Goal: Entertainment & Leisure: Consume media (video, audio)

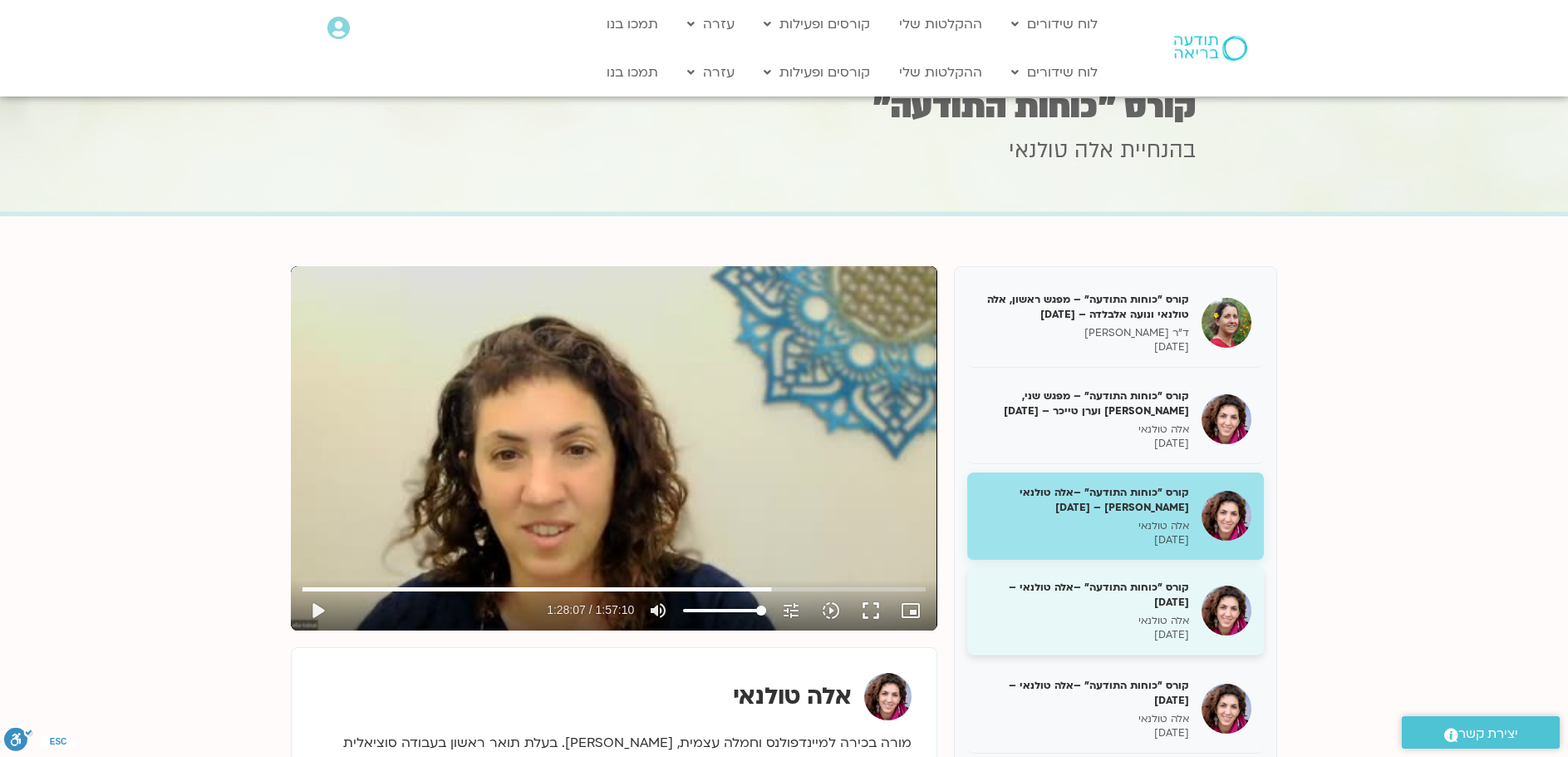
click at [1107, 617] on p "אלה טולנאי" at bounding box center [1084, 621] width 209 height 14
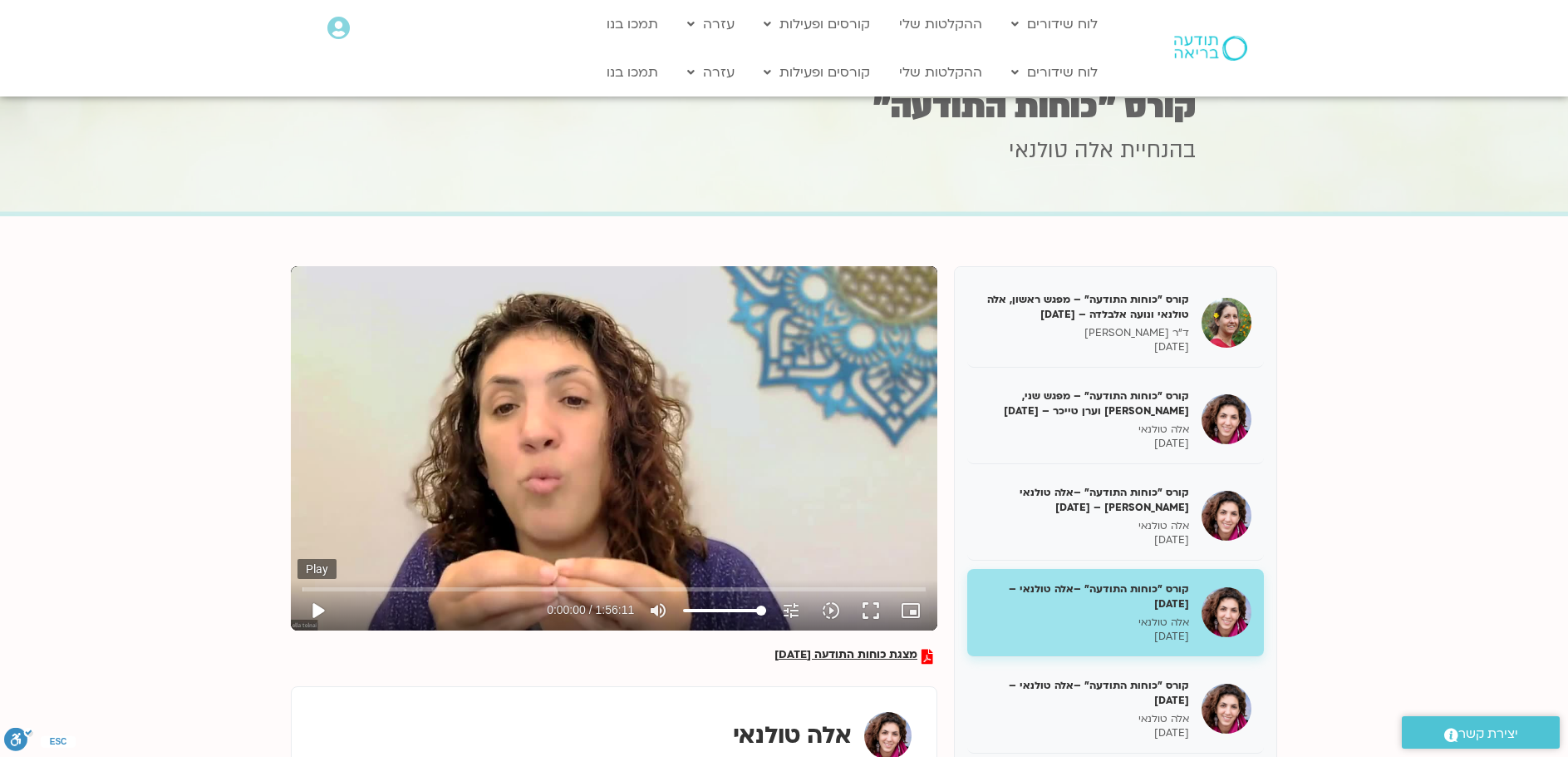
click at [322, 612] on button "play_arrow" at bounding box center [317, 610] width 40 height 40
click at [316, 615] on button "pause" at bounding box center [317, 610] width 40 height 40
click at [372, 585] on input "Seek" at bounding box center [613, 588] width 623 height 10
click at [315, 616] on button "play_arrow" at bounding box center [317, 610] width 40 height 40
click at [381, 588] on input "Seek" at bounding box center [613, 588] width 623 height 10
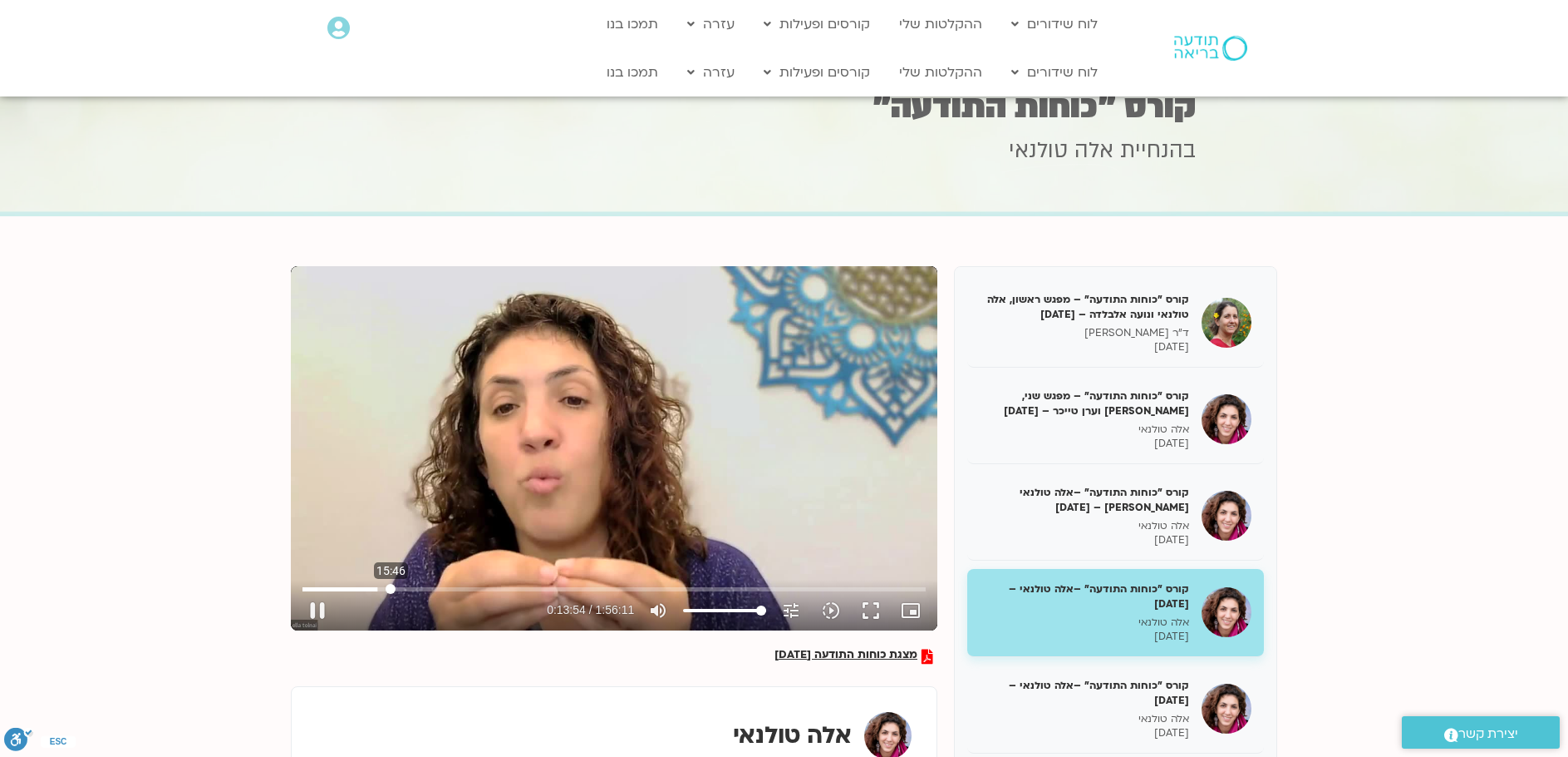
click at [391, 586] on input "Seek" at bounding box center [613, 588] width 623 height 10
click at [489, 584] on input "Seek" at bounding box center [613, 588] width 623 height 10
click at [518, 587] on input "Seek" at bounding box center [613, 588] width 623 height 10
click at [559, 584] on input "Seek" at bounding box center [613, 588] width 623 height 10
click at [544, 585] on input "Seek" at bounding box center [613, 588] width 623 height 10
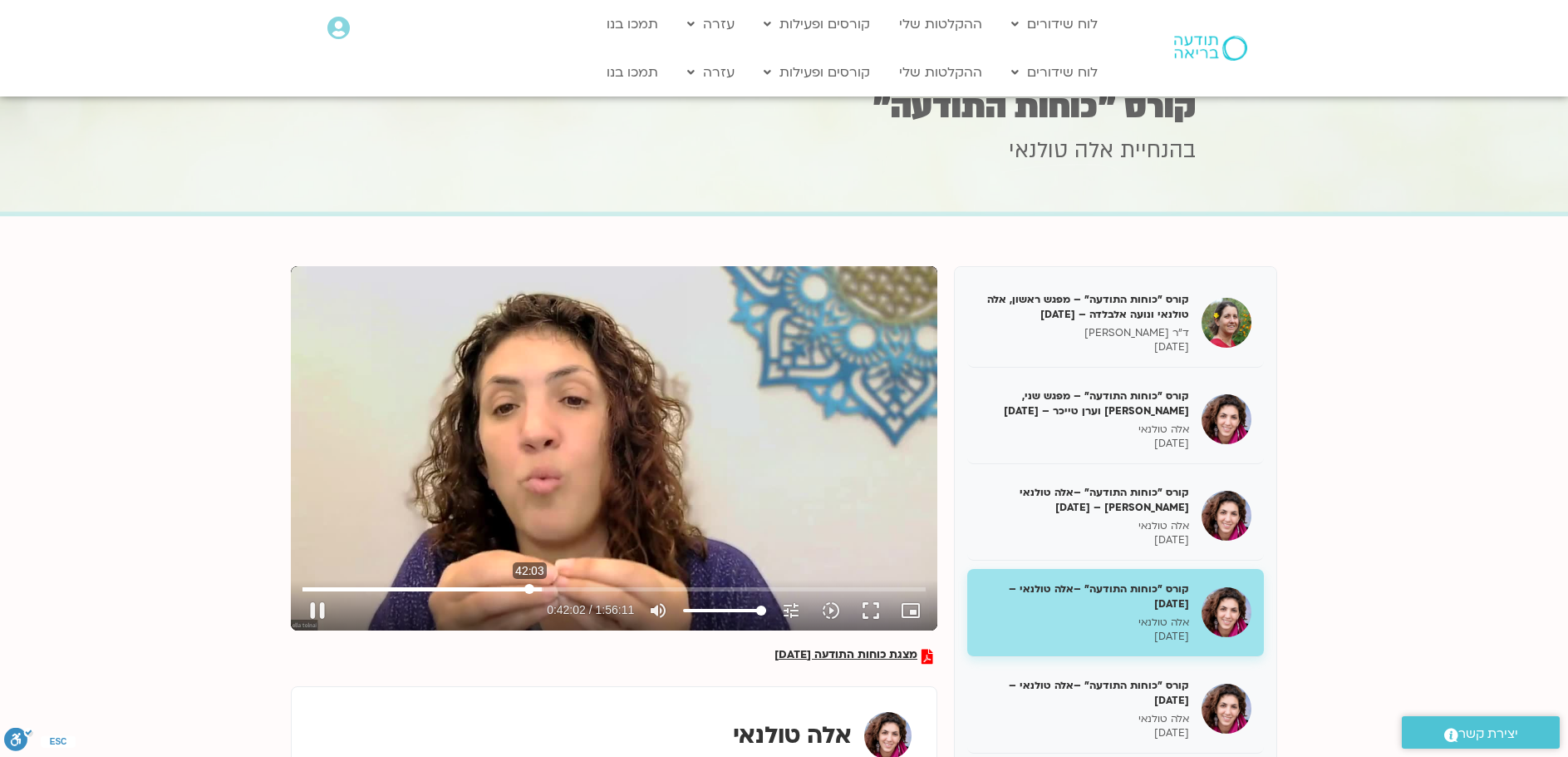
click at [529, 585] on input "Seek" at bounding box center [613, 588] width 623 height 10
click at [551, 587] on input "Seek" at bounding box center [613, 588] width 623 height 10
click at [558, 586] on input "Seek" at bounding box center [613, 588] width 623 height 10
click at [565, 587] on input "Seek" at bounding box center [613, 588] width 623 height 10
click at [576, 589] on input "Seek" at bounding box center [613, 588] width 623 height 10
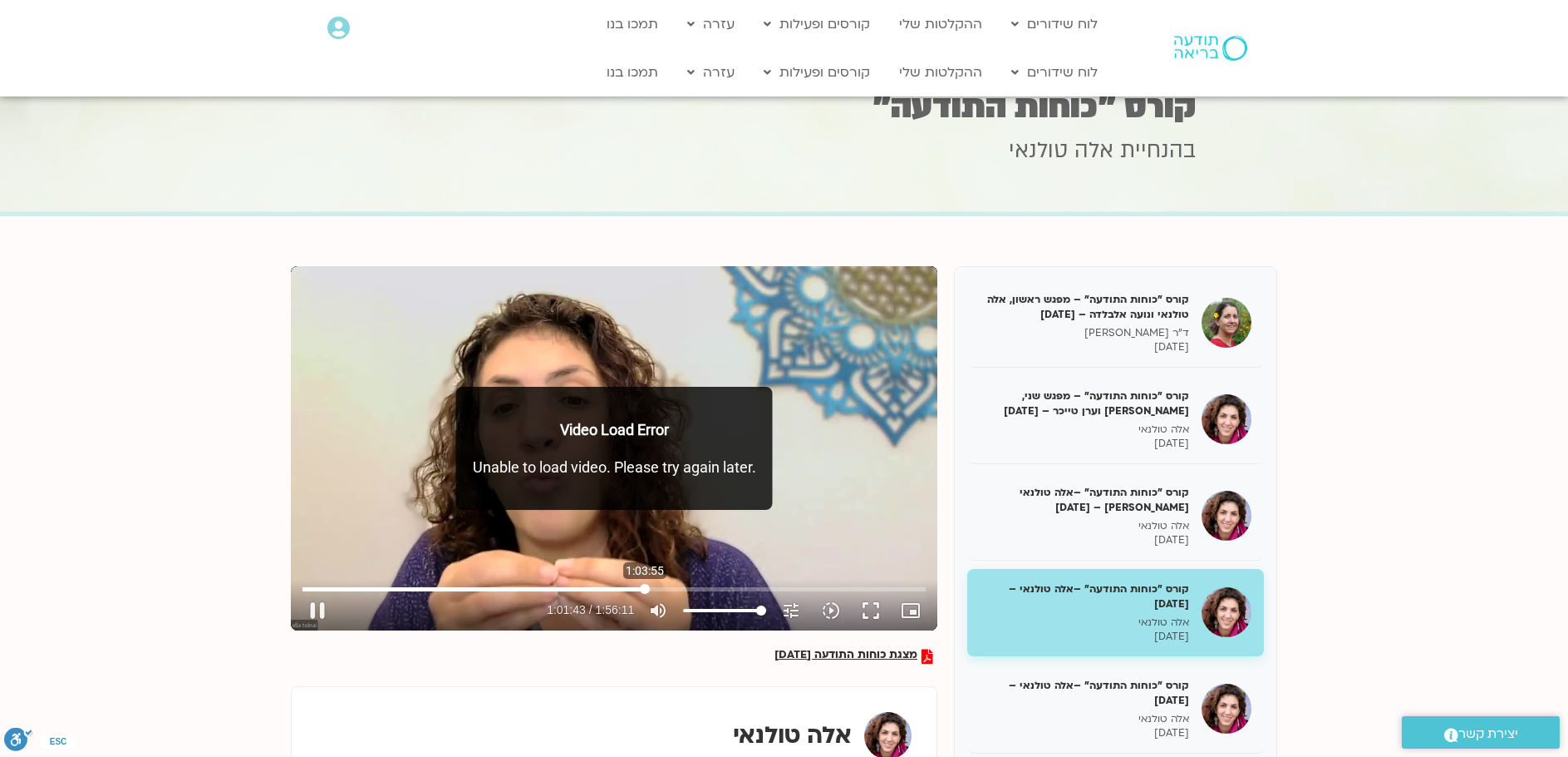
click at [645, 589] on input "Seek" at bounding box center [613, 588] width 623 height 10
click at [636, 589] on input "Seek" at bounding box center [613, 588] width 623 height 10
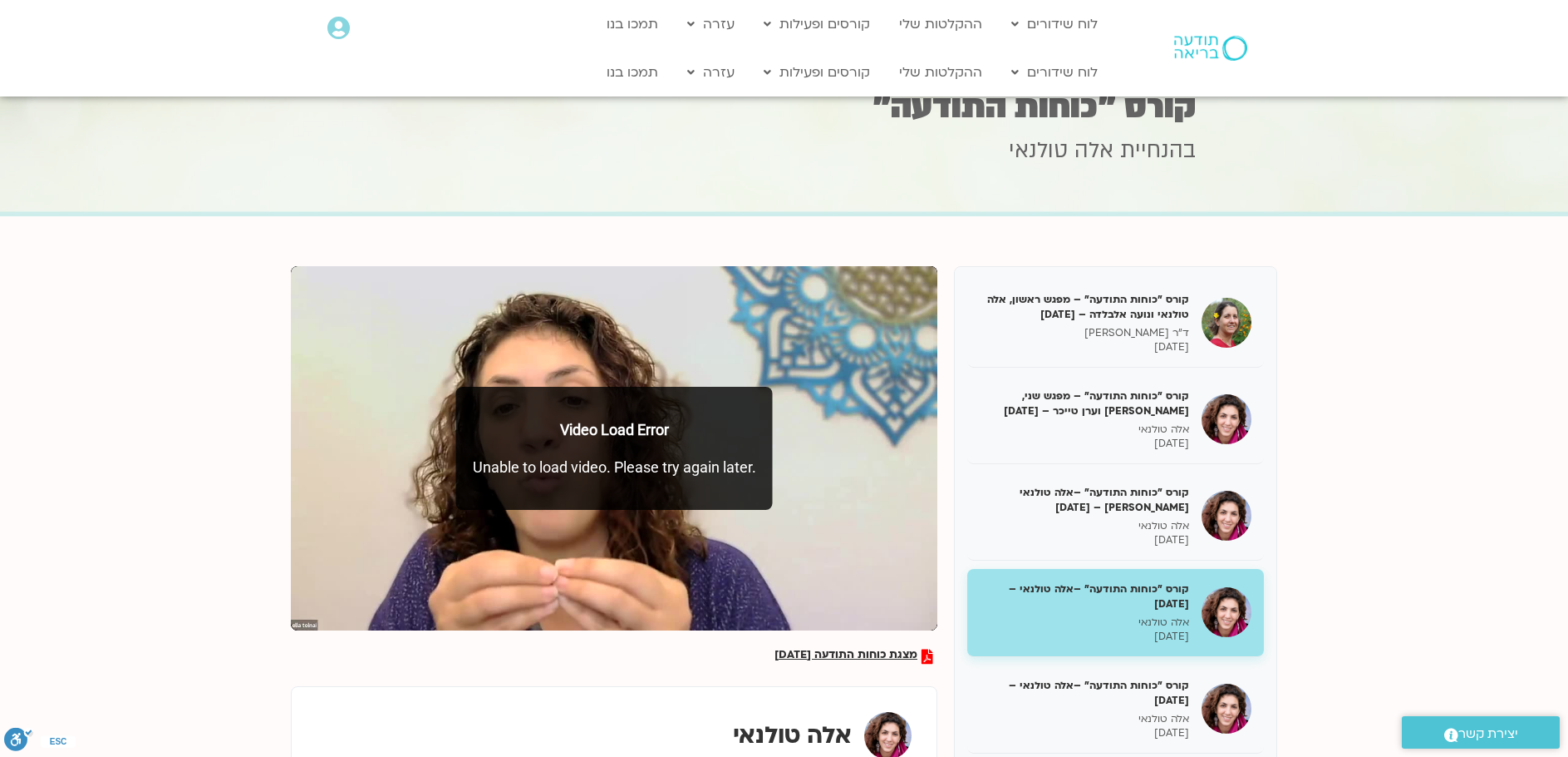
click at [229, 521] on section "מצגת כוחות התודעה [DATE] קורס "כוחות התודעה" – מפגש ראשון, אלה טולנאי ונועה אלב…" at bounding box center [784, 621] width 1568 height 810
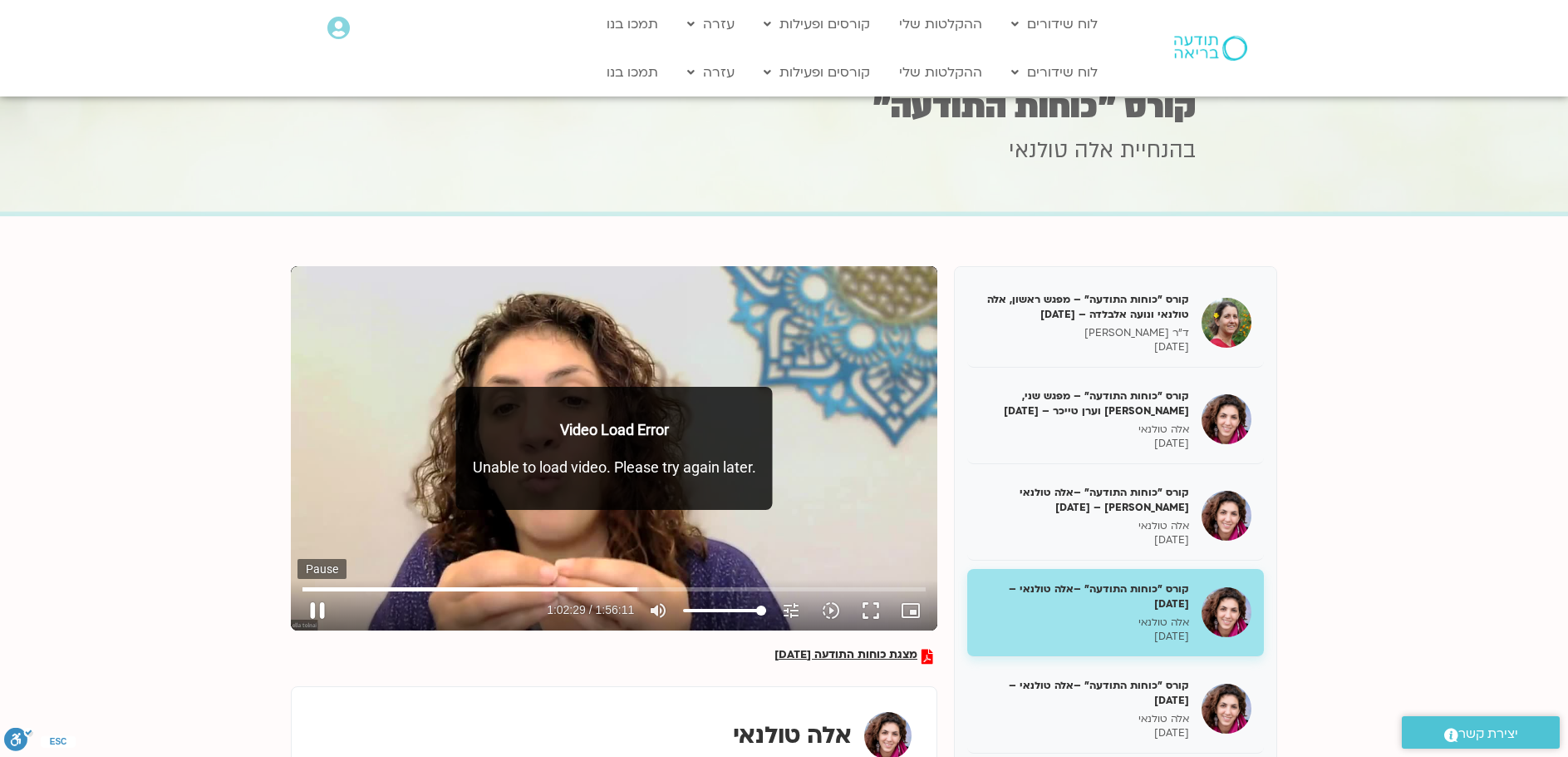
click at [314, 611] on button "pause" at bounding box center [317, 610] width 40 height 40
click at [314, 611] on button "play_arrow" at bounding box center [317, 610] width 40 height 40
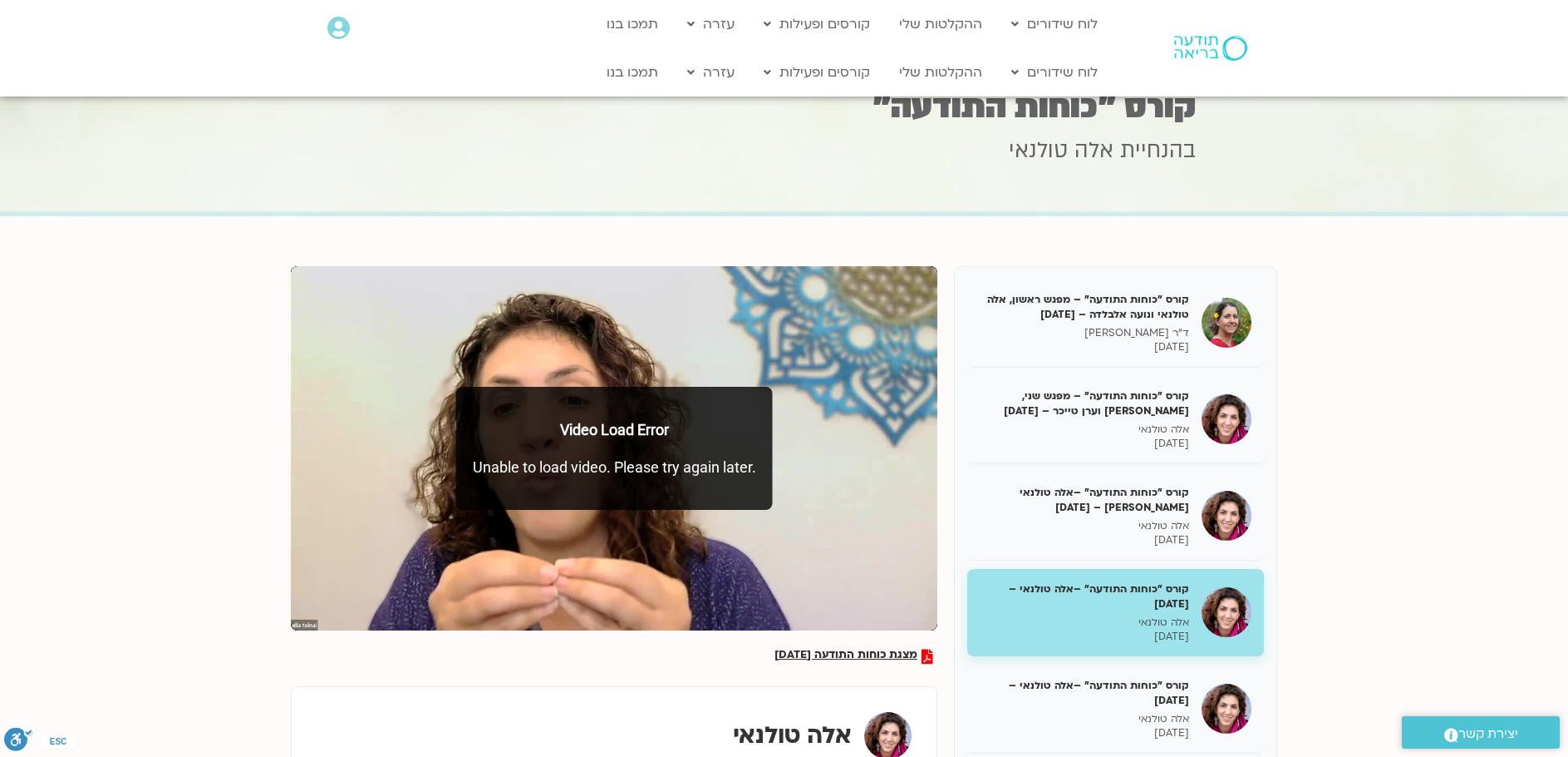
scroll to position [166, 0]
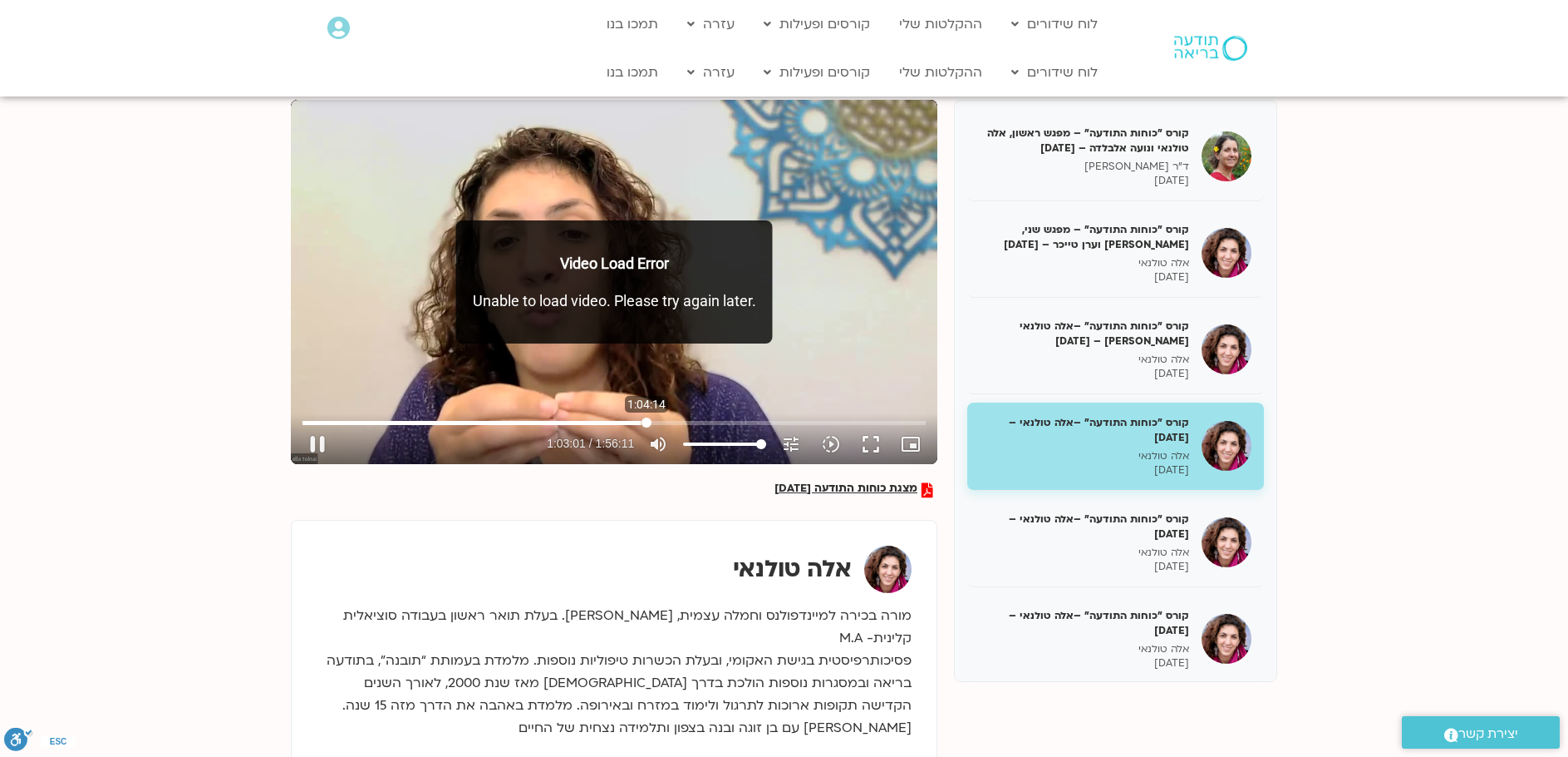
click at [646, 423] on input "Seek" at bounding box center [613, 422] width 623 height 10
click at [320, 439] on button "pause" at bounding box center [317, 443] width 40 height 40
type input "3894.012992"
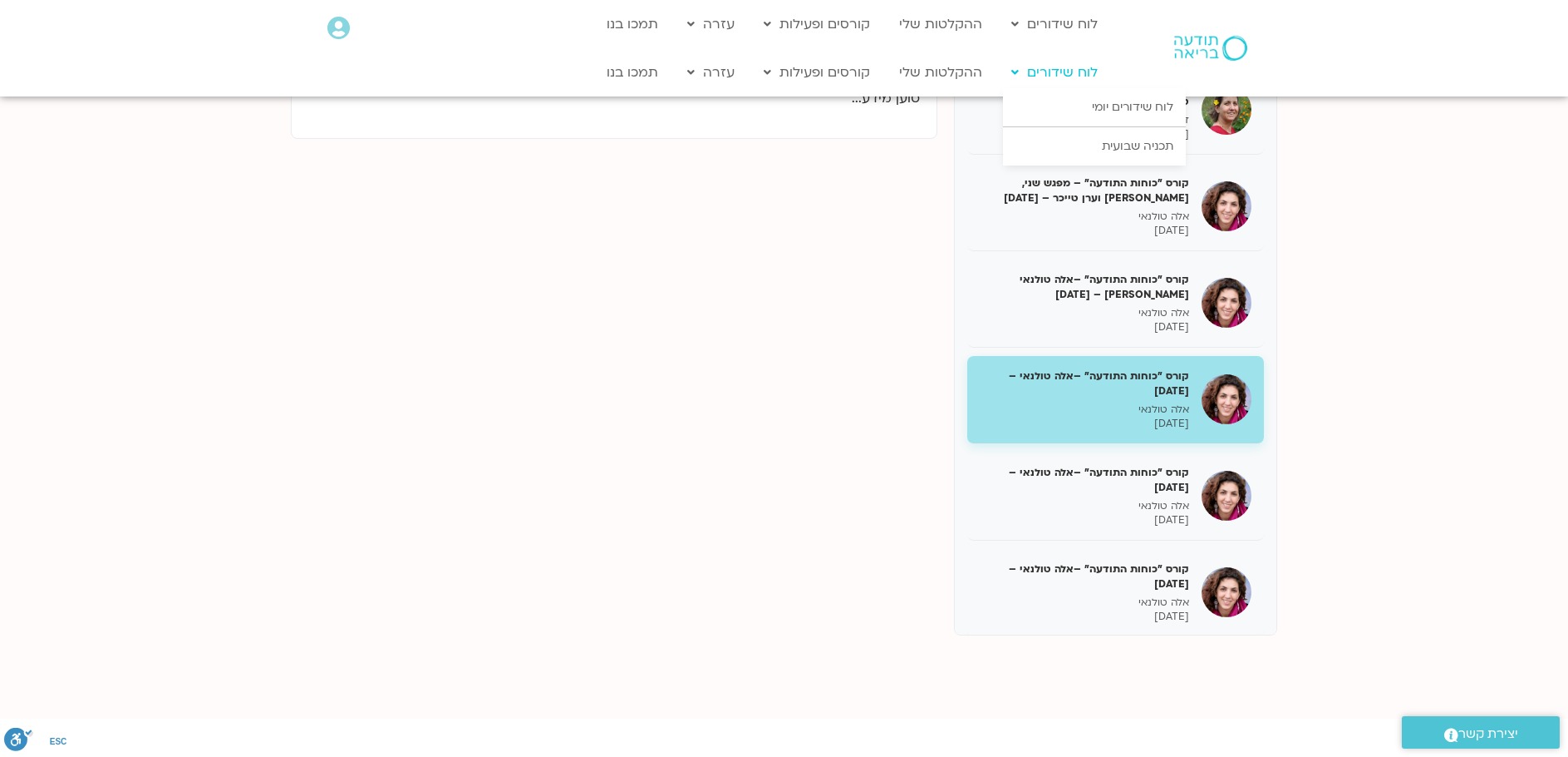
scroll to position [166, 0]
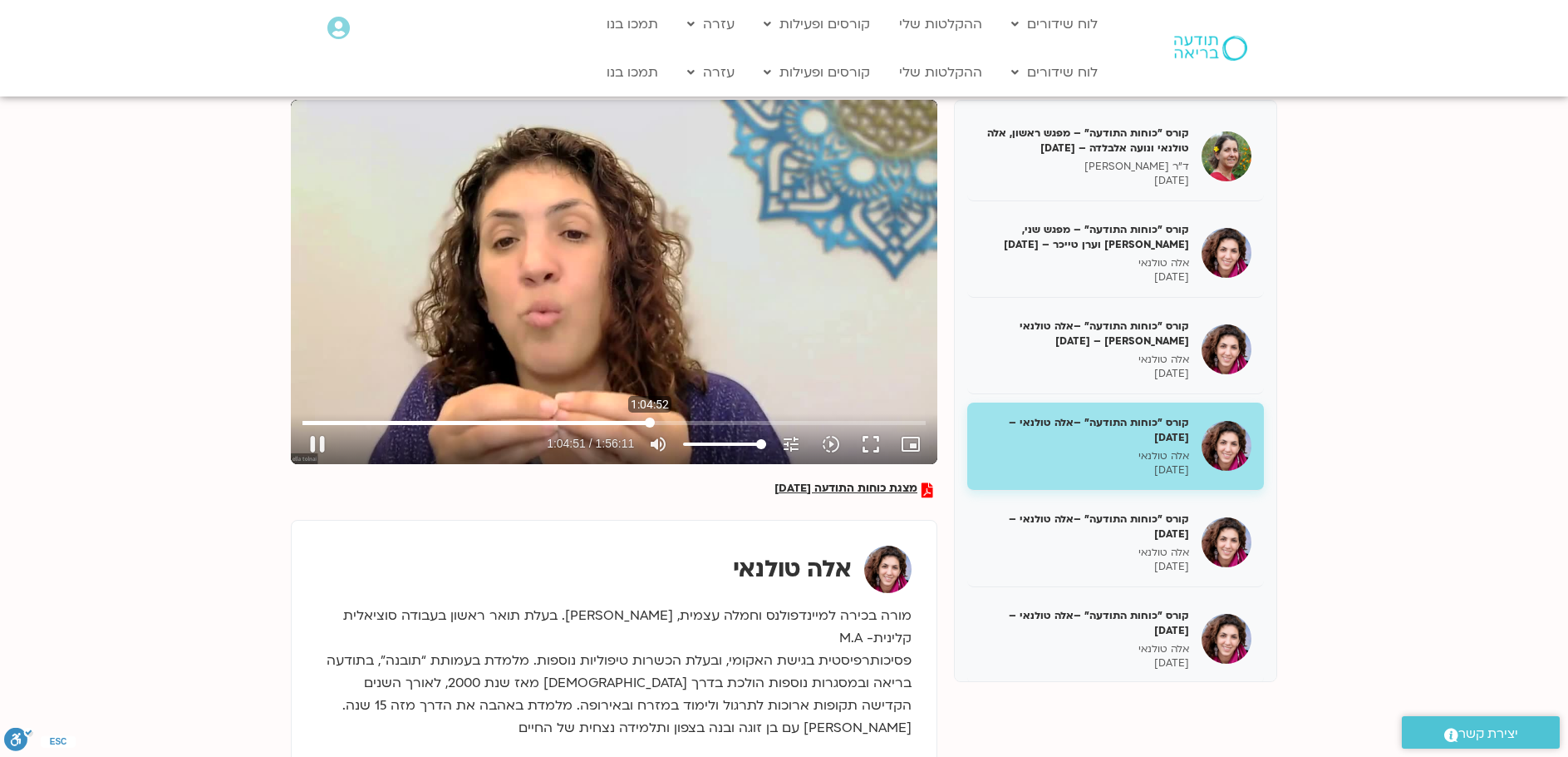
click at [650, 424] on input "Seek" at bounding box center [613, 422] width 623 height 10
click at [314, 449] on button "play_arrow" at bounding box center [317, 443] width 40 height 40
click at [877, 440] on button "fullscreen" at bounding box center [871, 443] width 40 height 40
click at [316, 444] on button "pause" at bounding box center [317, 443] width 40 height 40
click at [313, 438] on button "play_arrow" at bounding box center [317, 443] width 40 height 40
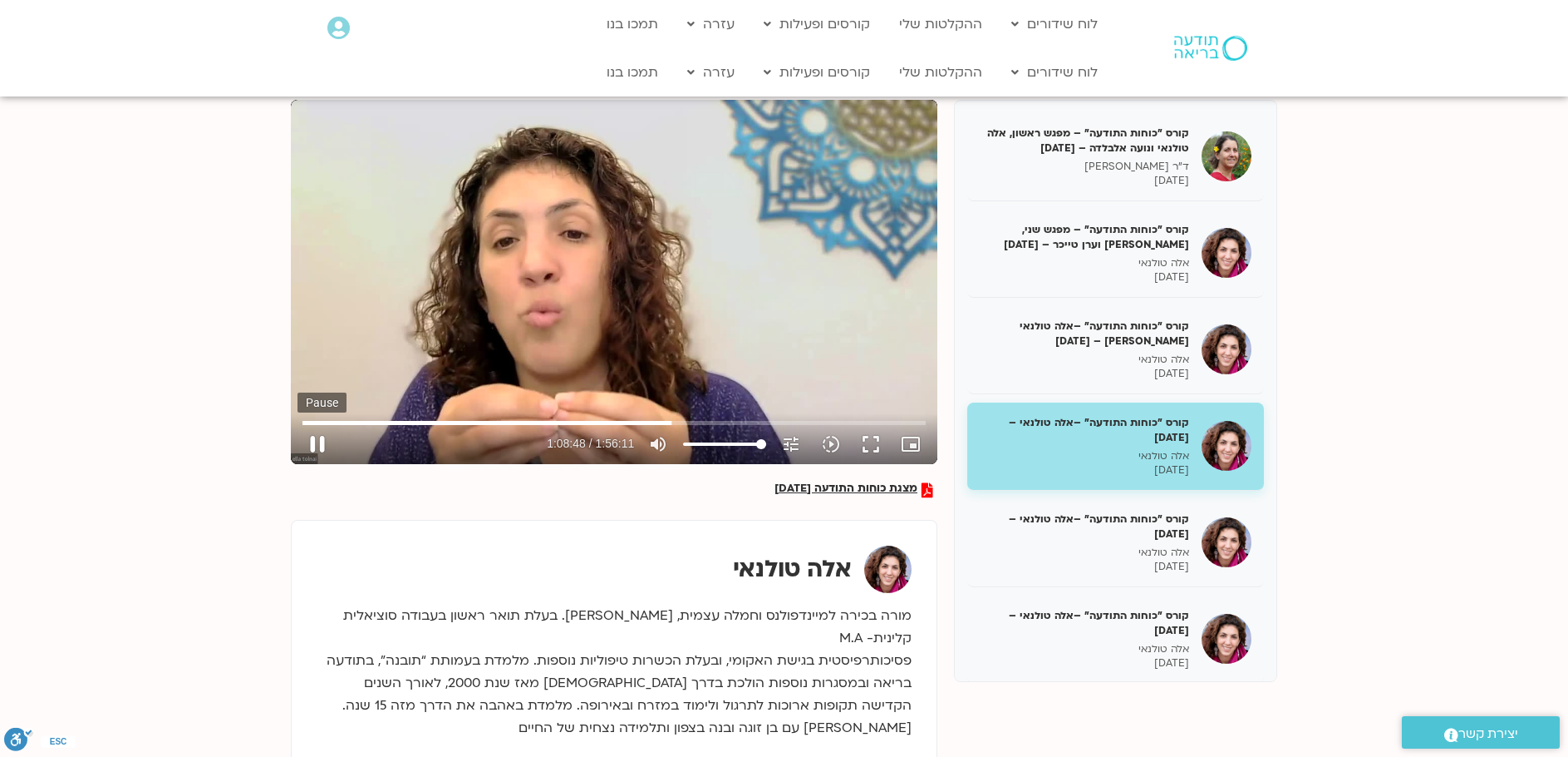
click at [309, 441] on button "pause" at bounding box center [317, 443] width 40 height 40
type input "4128.637568"
click at [298, 424] on button "play_arrow" at bounding box center [317, 443] width 40 height 40
click at [323, 444] on button "pause" at bounding box center [317, 443] width 40 height 40
type input "4399.334155"
